Goal: Navigation & Orientation: Go to known website

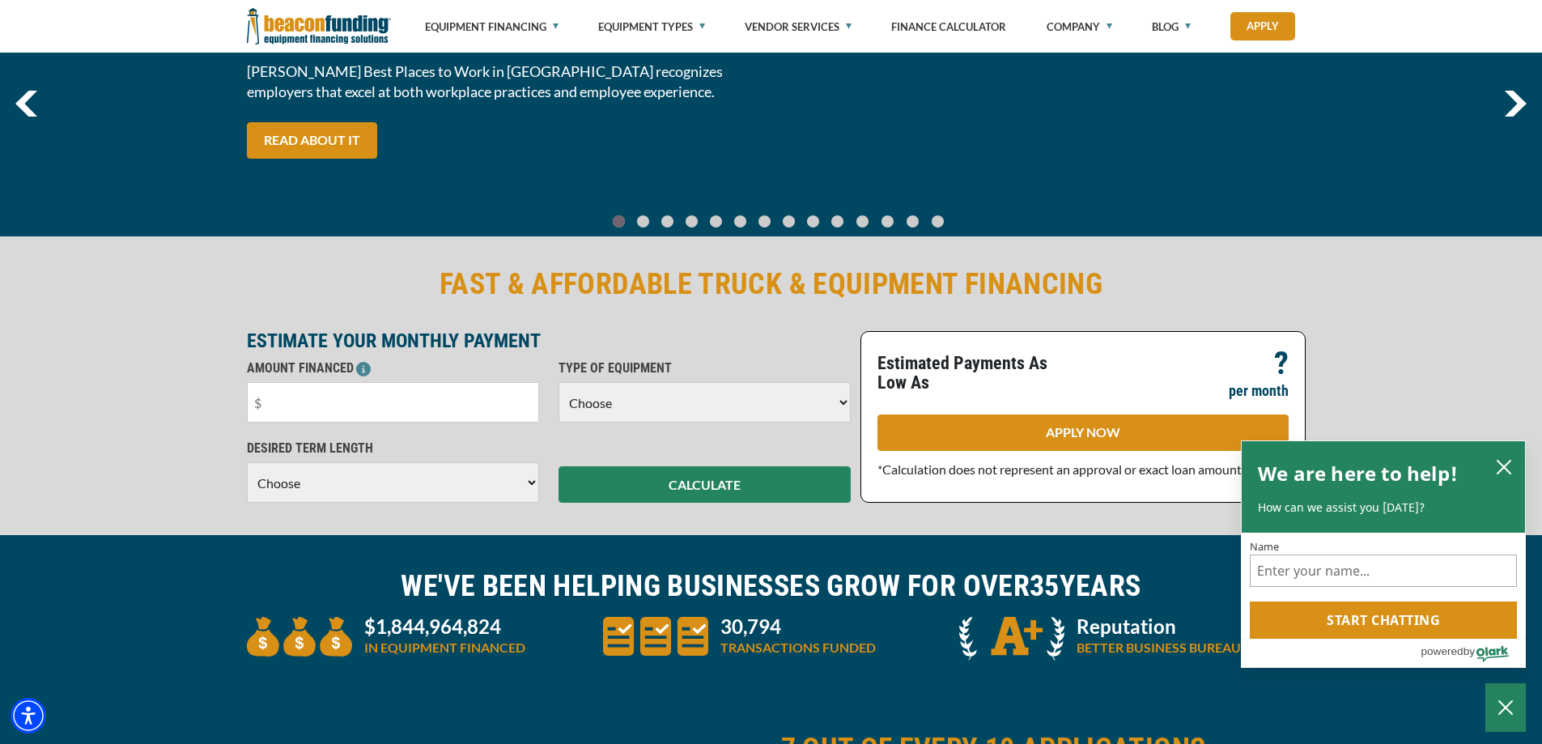
scroll to position [162, 0]
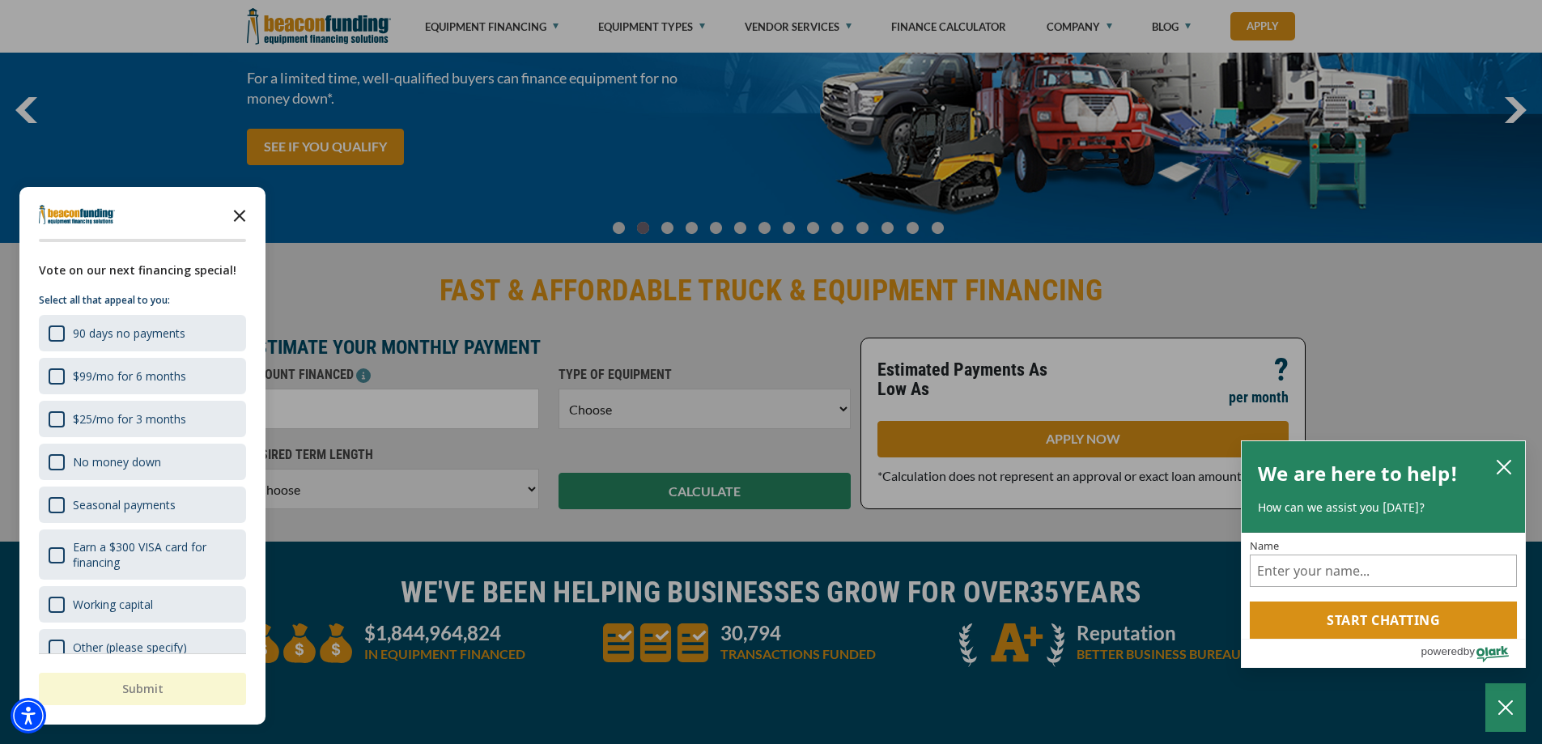
click at [244, 216] on icon "Close the survey" at bounding box center [239, 214] width 32 height 32
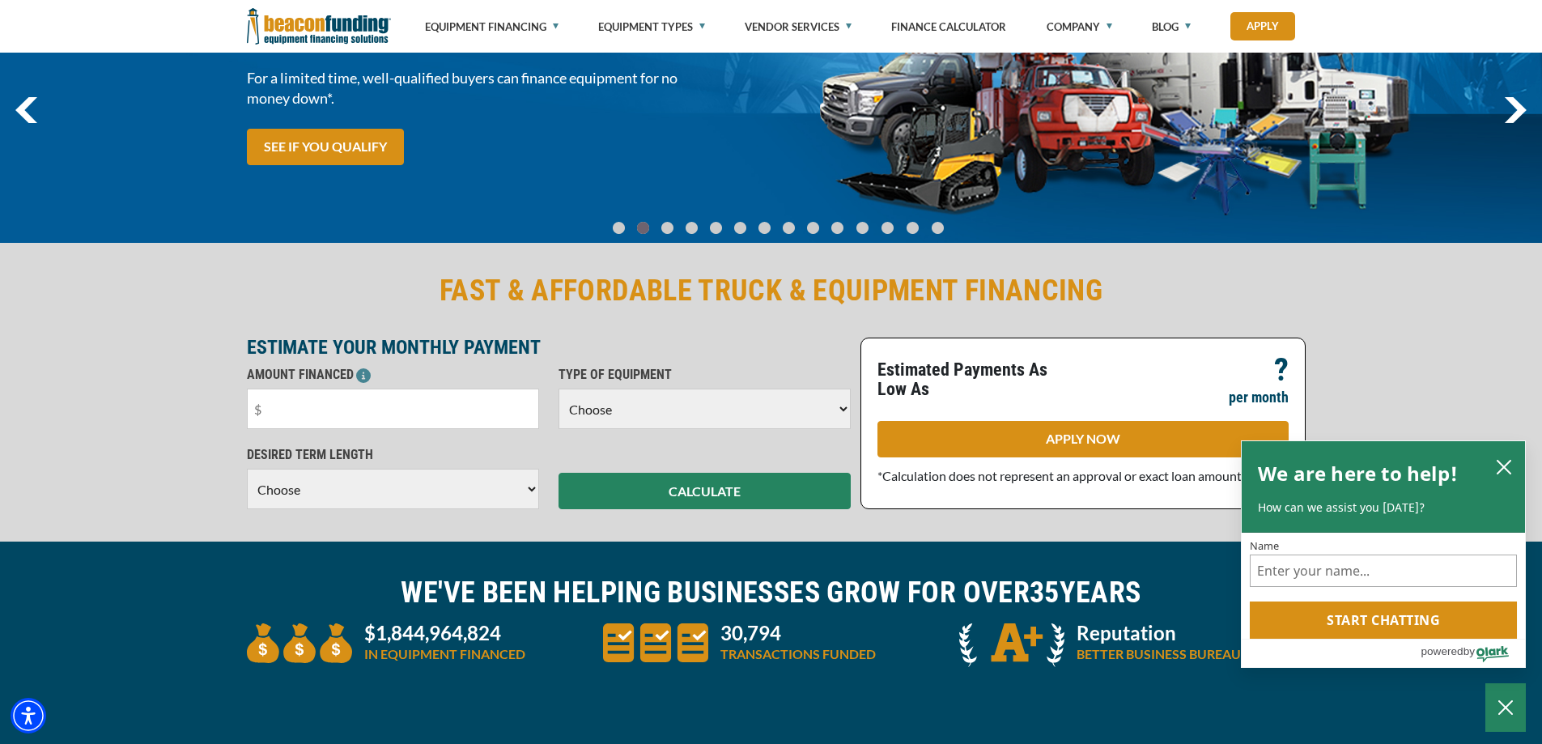
click at [24, 111] on img "previous" at bounding box center [26, 110] width 22 height 26
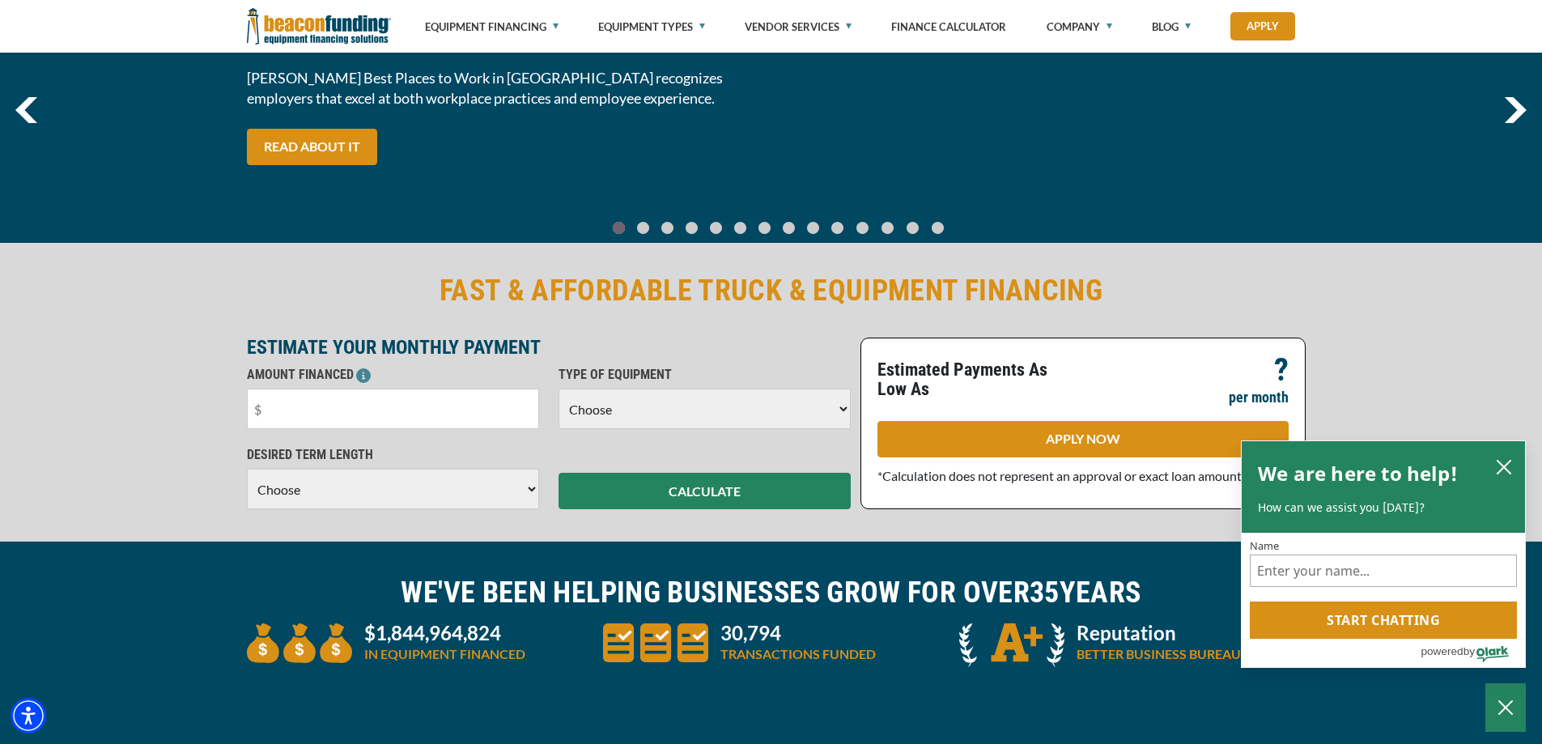
click at [24, 111] on img "previous" at bounding box center [26, 110] width 22 height 26
